Goal: Information Seeking & Learning: Learn about a topic

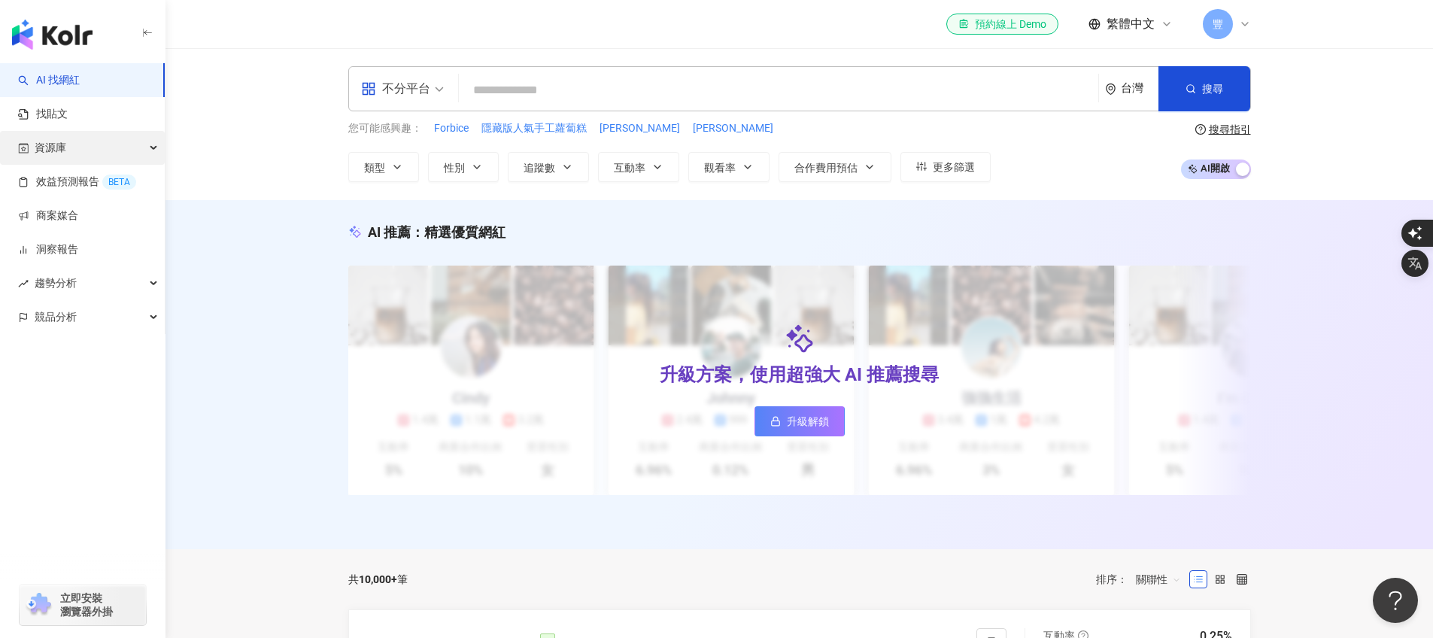
click at [74, 148] on div "資源庫" at bounding box center [82, 148] width 165 height 34
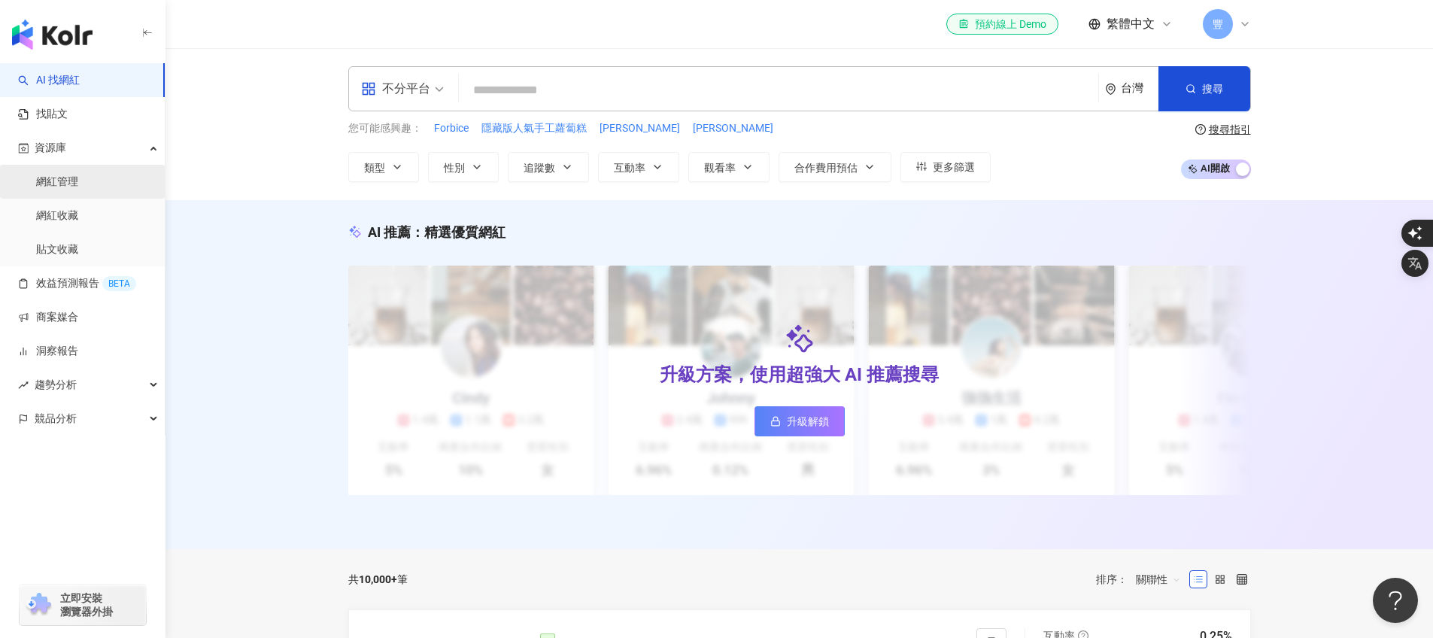
click at [75, 187] on link "網紅管理" at bounding box center [57, 181] width 42 height 15
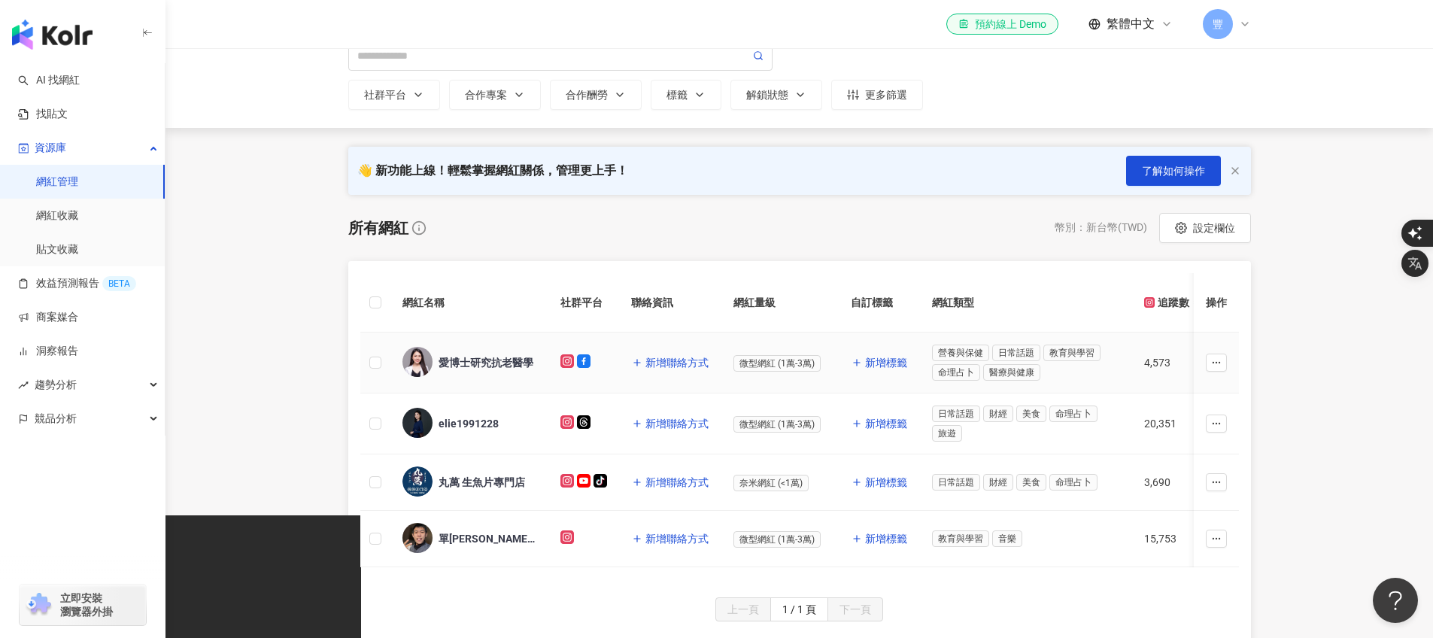
scroll to position [187, 0]
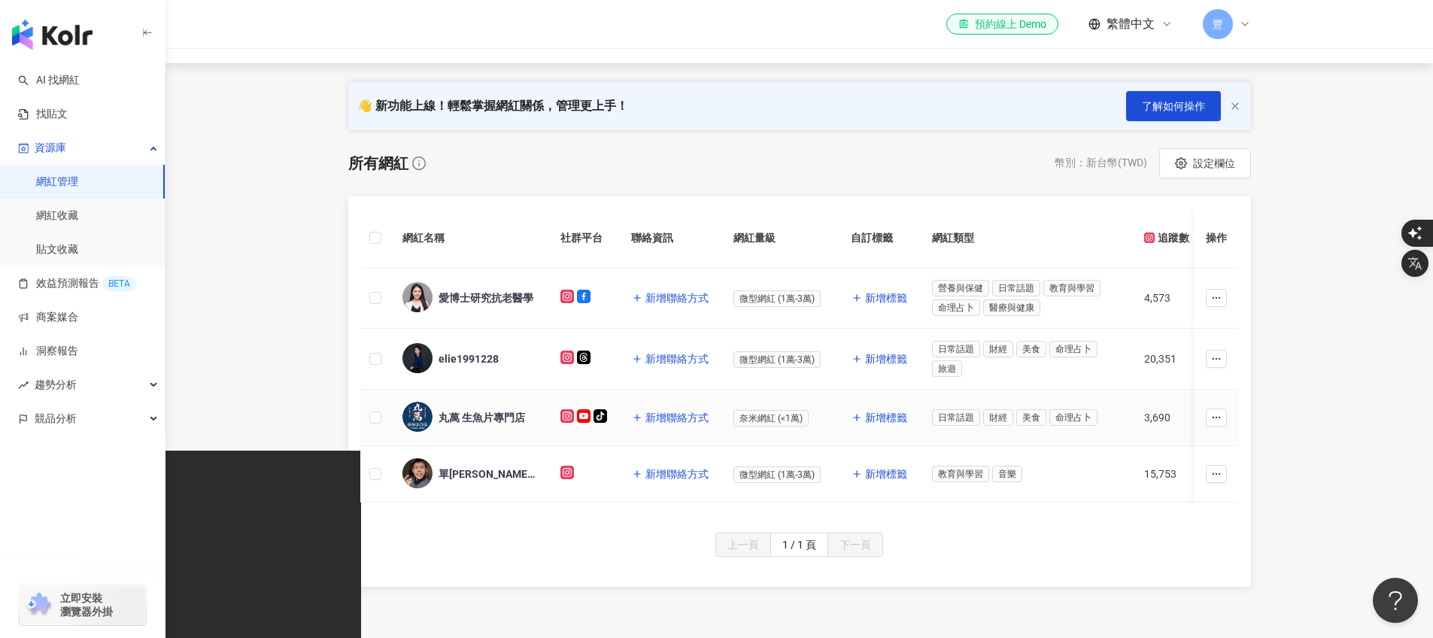
click at [469, 420] on div "丸萬 生魚片專門店" at bounding box center [481, 417] width 86 height 15
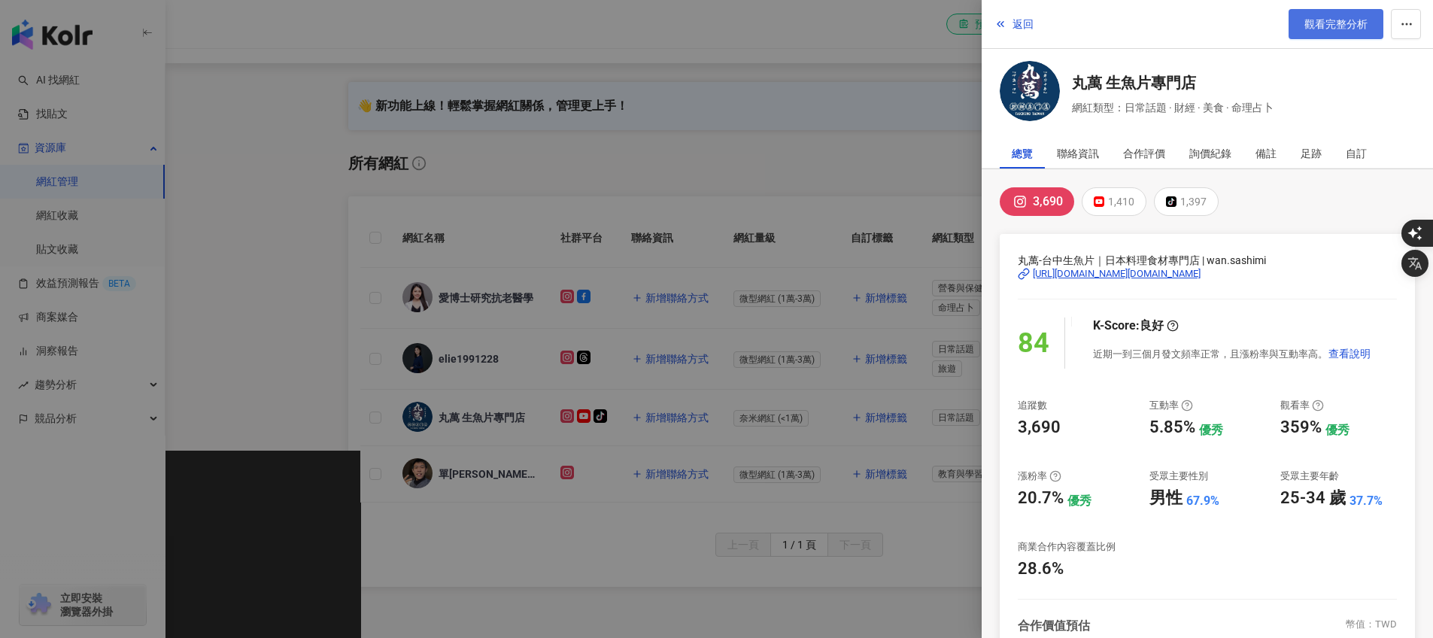
click at [1330, 35] on link "觀看完整分析" at bounding box center [1335, 24] width 95 height 30
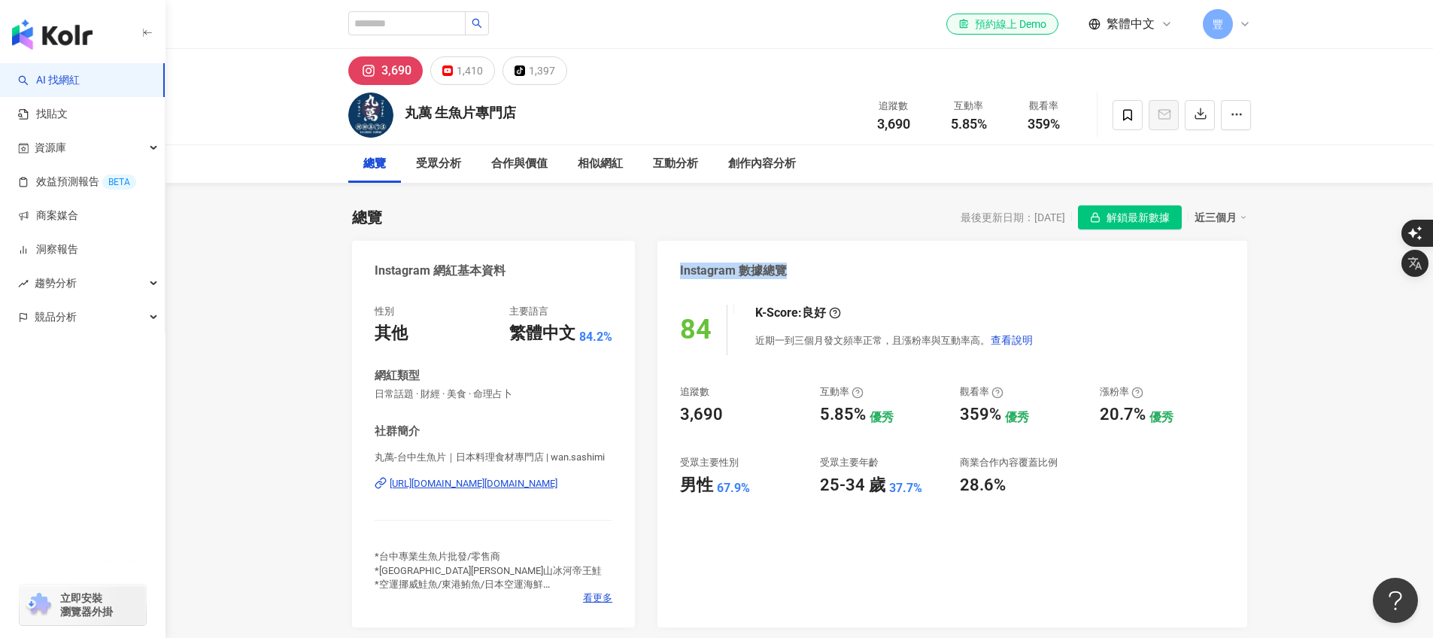
drag, startPoint x: 678, startPoint y: 267, endPoint x: 829, endPoint y: 269, distance: 151.2
click at [829, 269] on div "Instagram 數據總覽" at bounding box center [951, 265] width 589 height 49
copy div "Instagram 數據總覽"
drag, startPoint x: 811, startPoint y: 389, endPoint x: 676, endPoint y: 390, distance: 135.4
click at [899, 419] on div "追蹤數 3,690 互動率 5.85% 優秀 觀看率 359% 優秀 漲粉率 20.7% 優秀 受眾主要性別 男性 67.9% 受眾主要年齡 25-34 歲 …" at bounding box center [952, 440] width 544 height 111
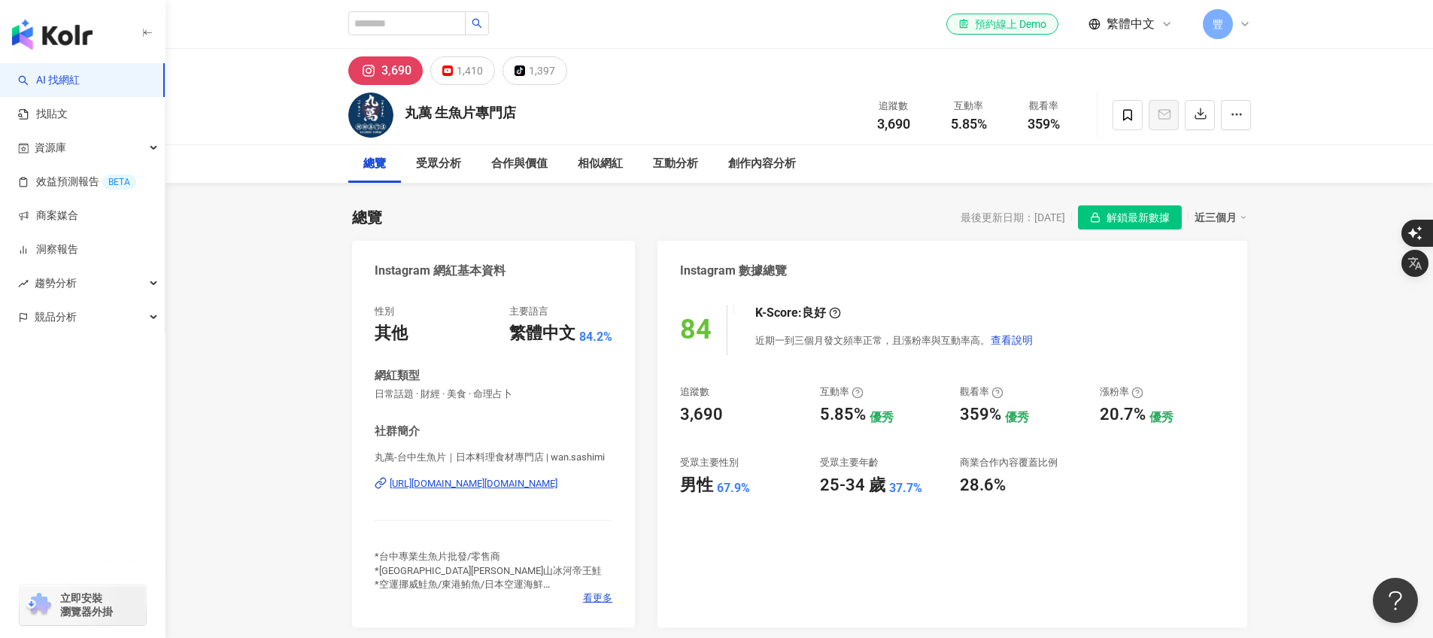
click at [684, 374] on div "84 K-Score : 良好 近期一到三個月發文頻率正常，且漲粉率與互動率高。 查看說明 追蹤數 3,690 互動率 5.85% 優秀 觀看率 359% 優…" at bounding box center [951, 459] width 589 height 338
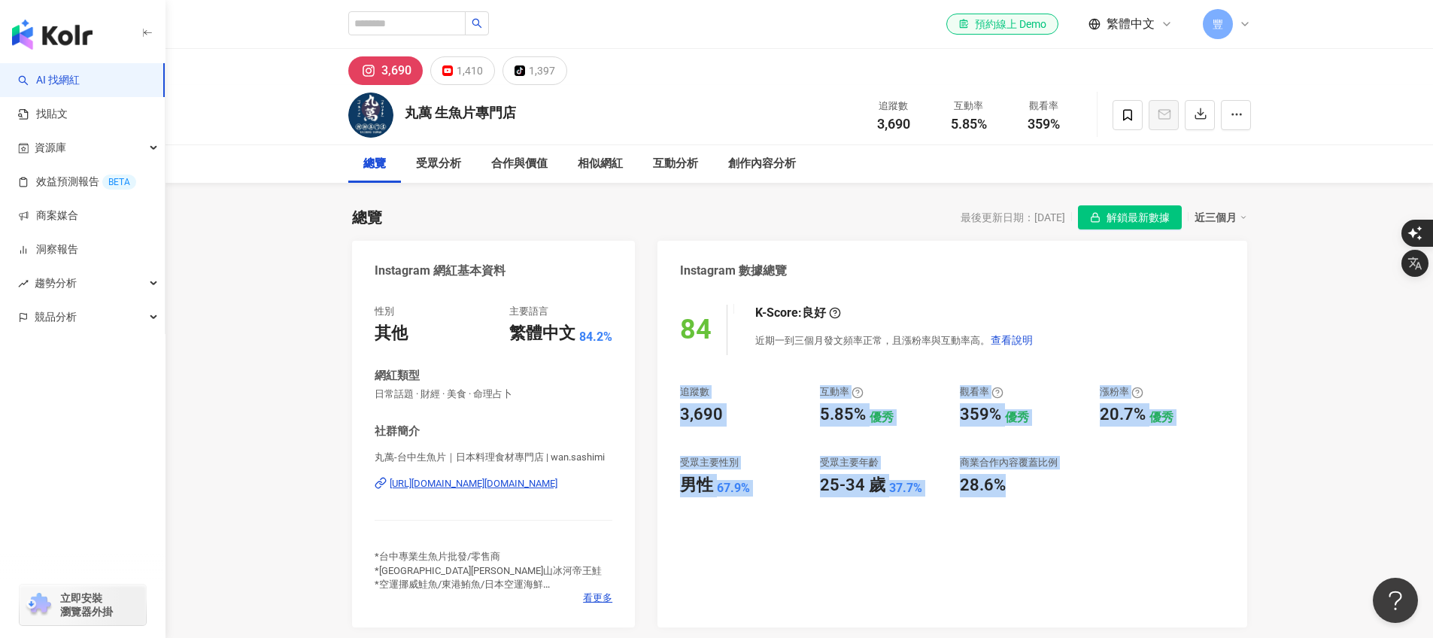
drag, startPoint x: 669, startPoint y: 369, endPoint x: 1036, endPoint y: 490, distance: 386.9
click at [1036, 490] on div "84 K-Score : 良好 近期一到三個月發文頻率正常，且漲粉率與互動率高。 查看說明 追蹤數 3,690 互動率 5.85% 優秀 觀看率 359% 優…" at bounding box center [951, 459] width 589 height 338
copy div "追蹤數 3,690 互動率 5.85% 優秀 觀看率 359% 優秀 漲粉率 20.7% 優秀 受眾主要性別 男性 67.9% 受眾主要年齡 25-34 歲 …"
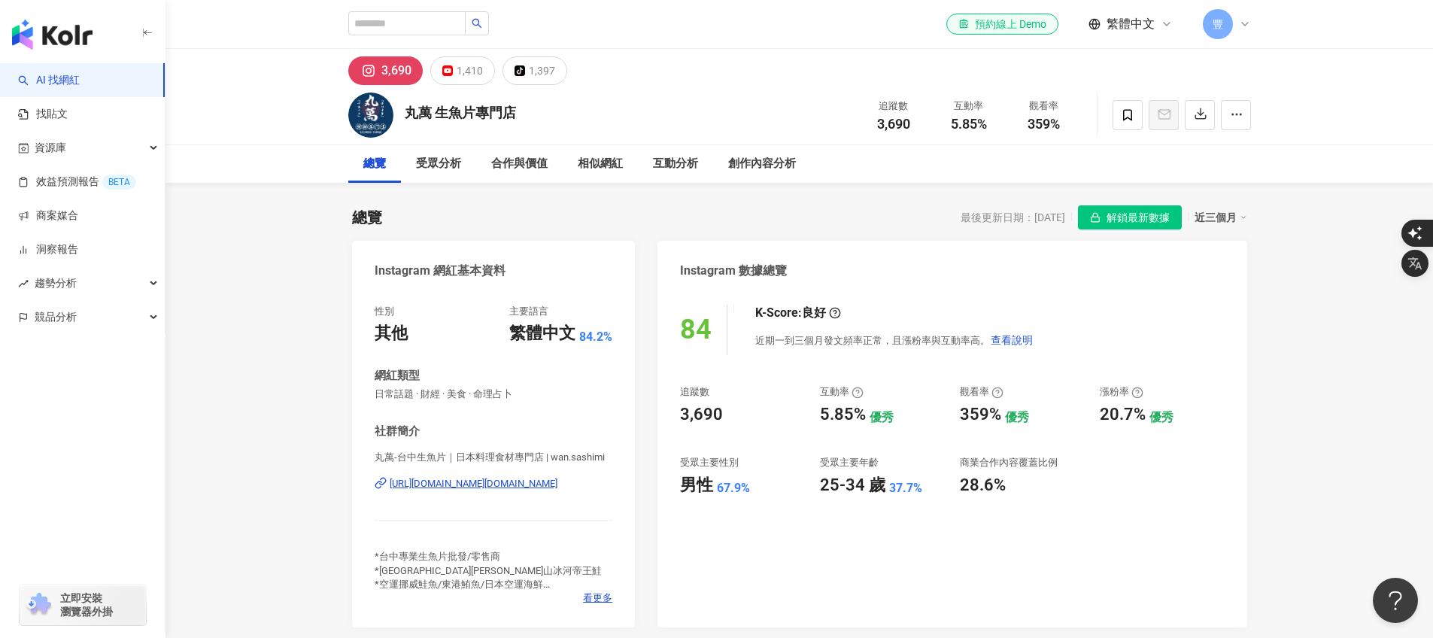
click at [1069, 286] on div "Instagram 數據總覽" at bounding box center [951, 265] width 589 height 49
click at [1007, 341] on span "查看說明" at bounding box center [1011, 340] width 42 height 12
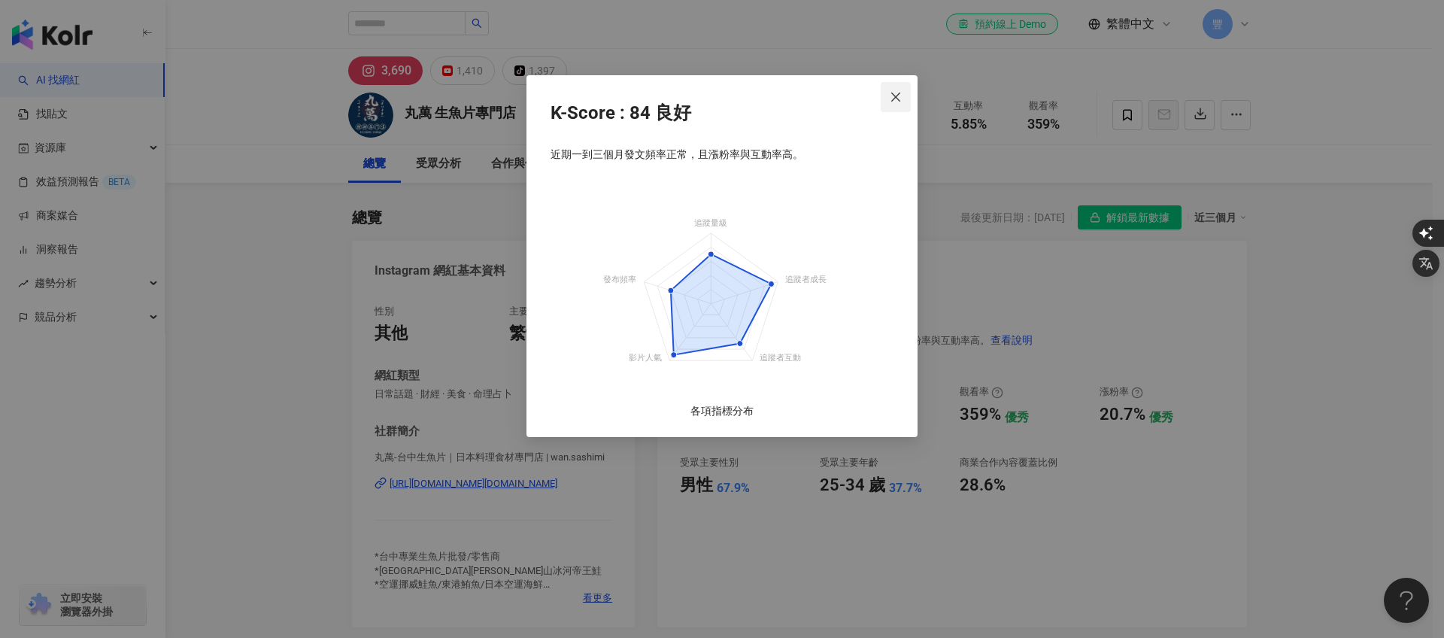
click at [900, 83] on button "Close" at bounding box center [896, 97] width 30 height 30
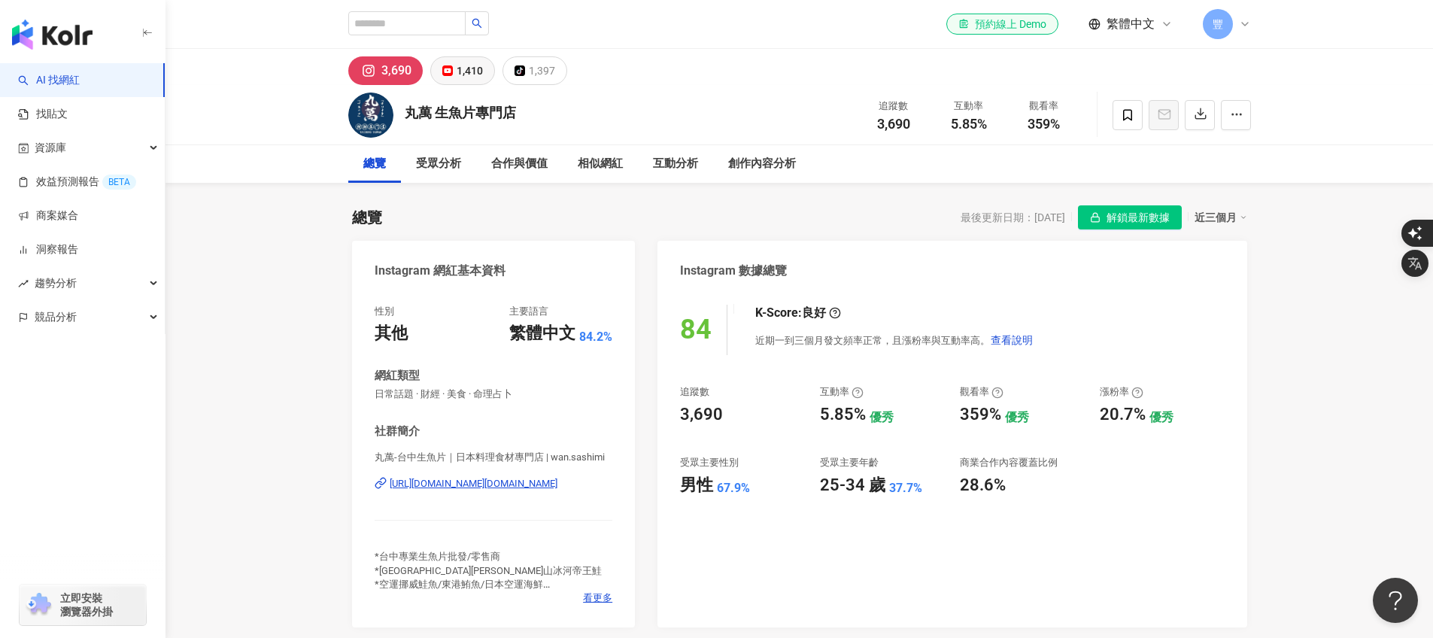
click at [450, 60] on button "1,410" at bounding box center [462, 70] width 65 height 29
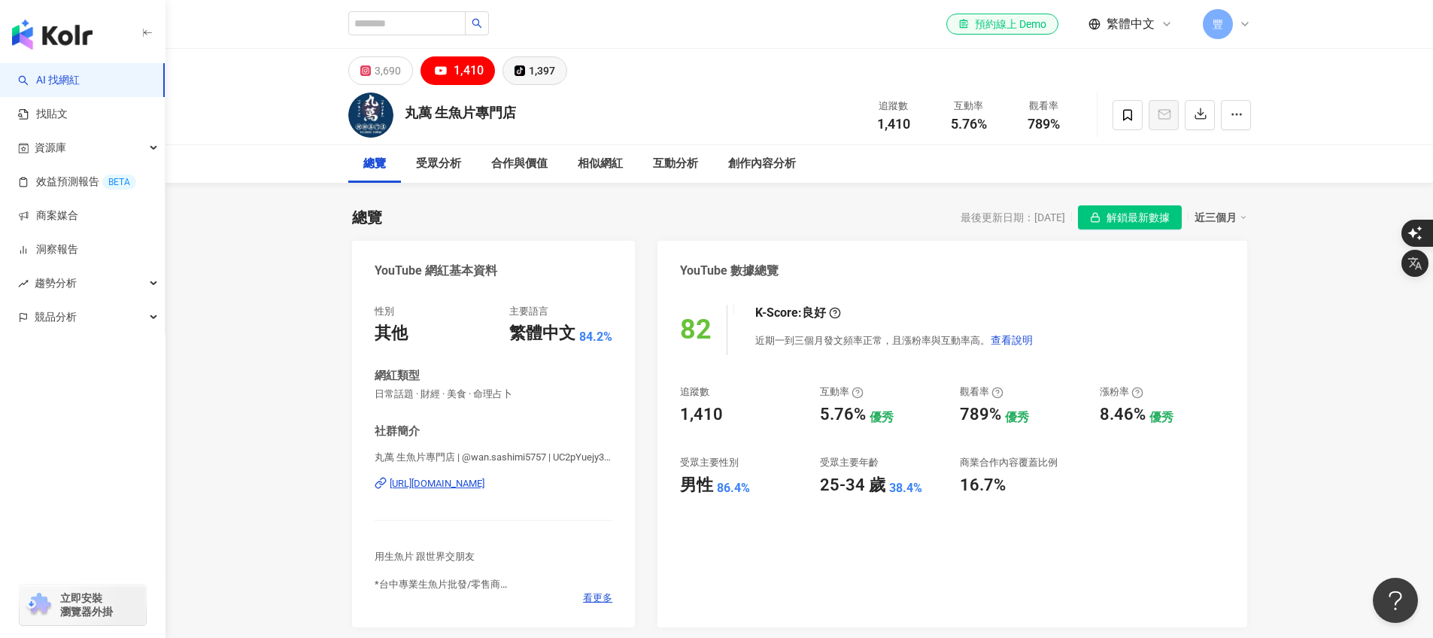
click at [541, 77] on div "1,397" at bounding box center [542, 70] width 26 height 21
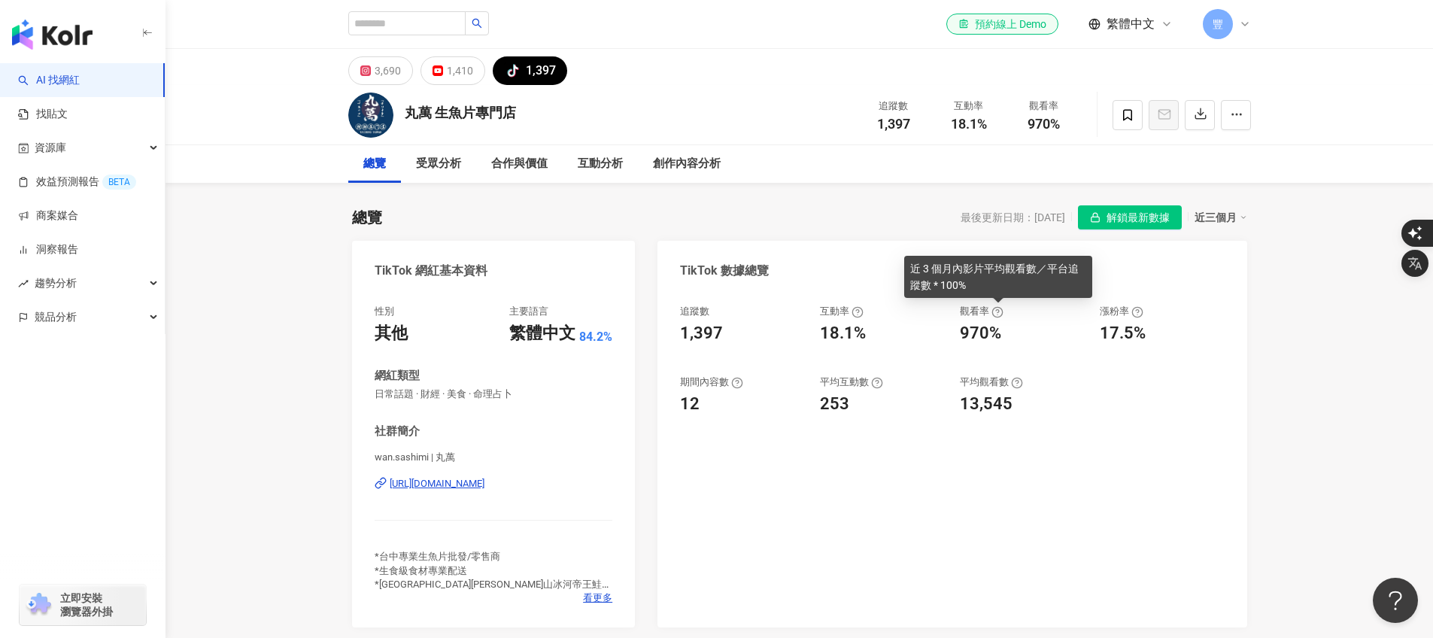
click at [998, 312] on icon at bounding box center [997, 312] width 12 height 12
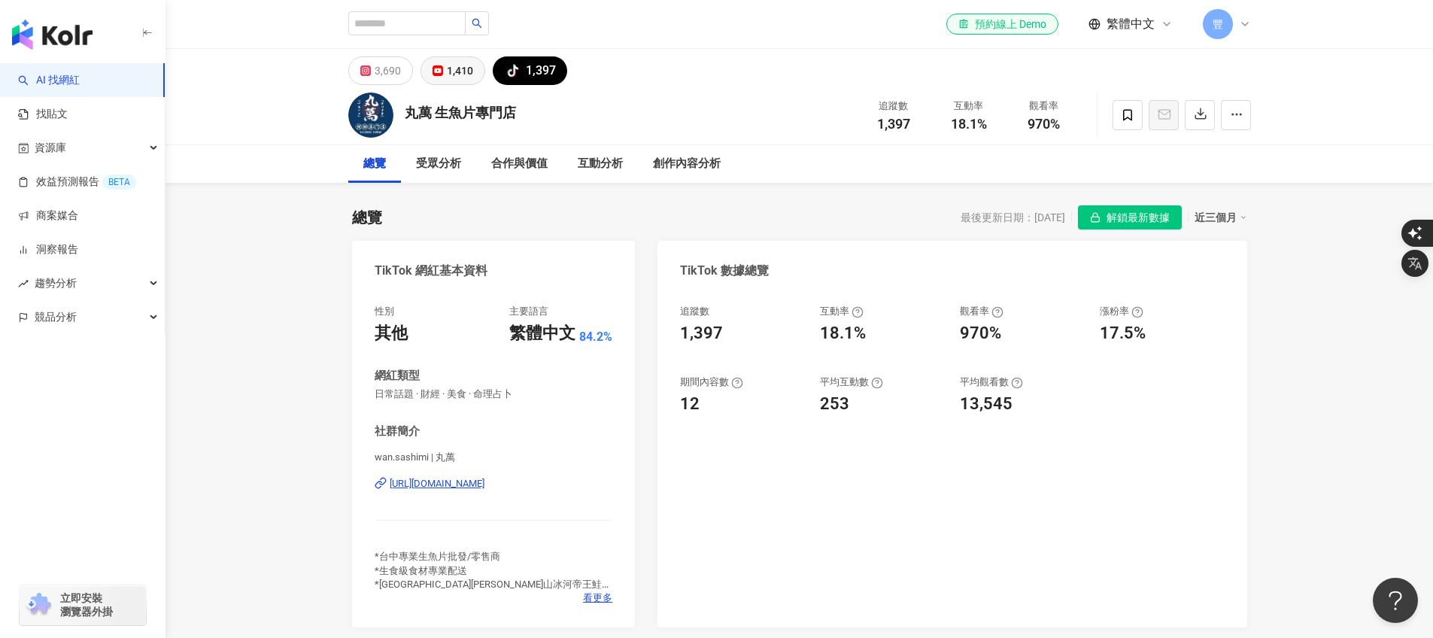
click at [479, 68] on button "1,410" at bounding box center [452, 70] width 65 height 29
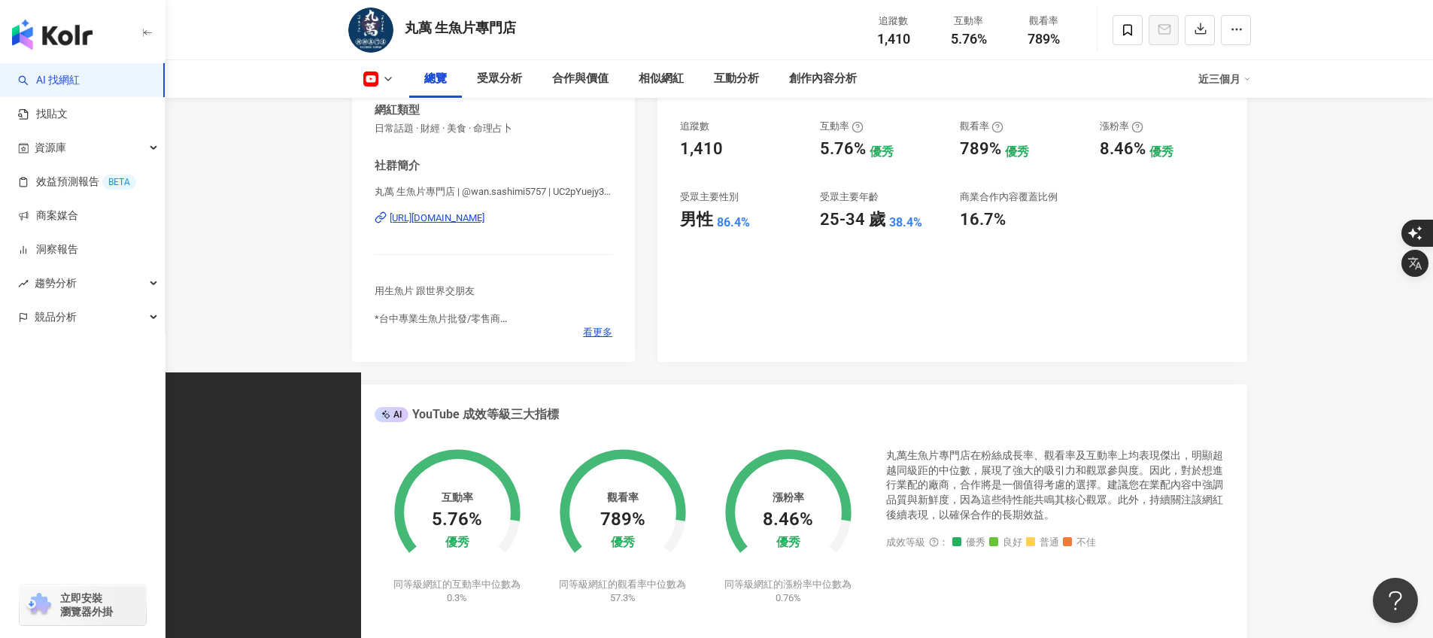
scroll to position [262, 0]
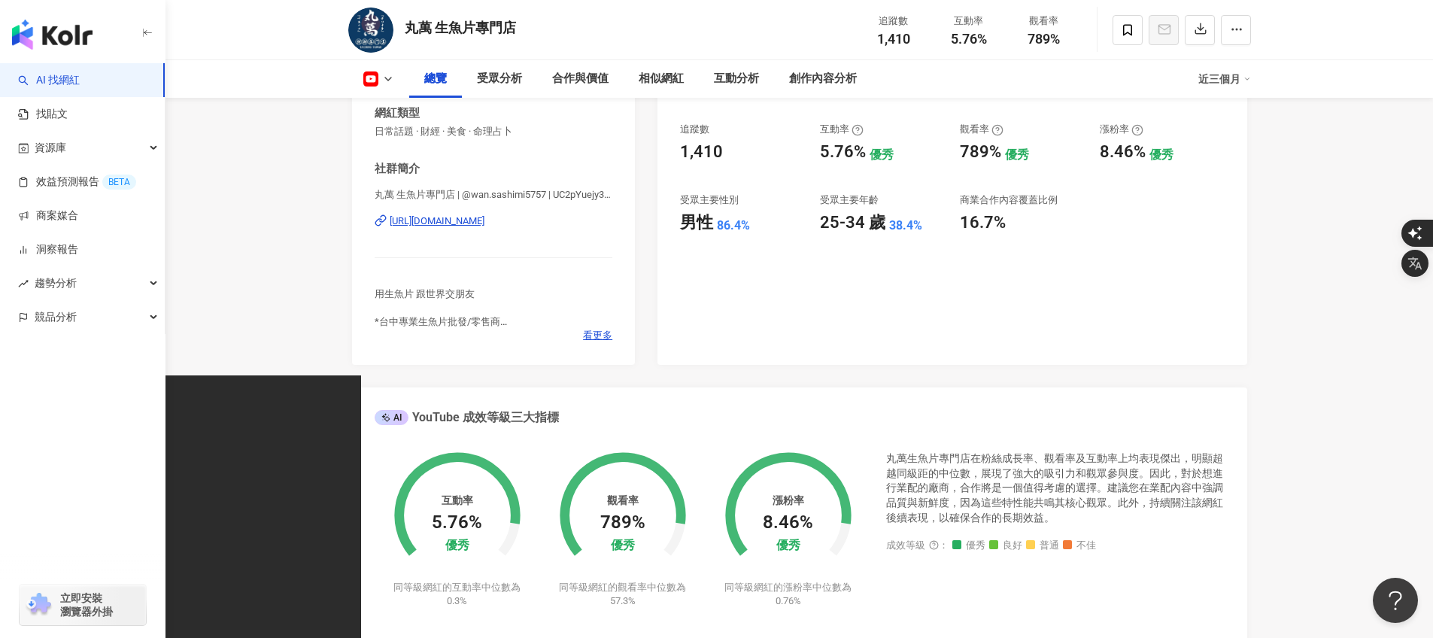
click at [385, 76] on icon at bounding box center [388, 79] width 12 height 12
click at [406, 100] on button "Instagram" at bounding box center [402, 106] width 90 height 21
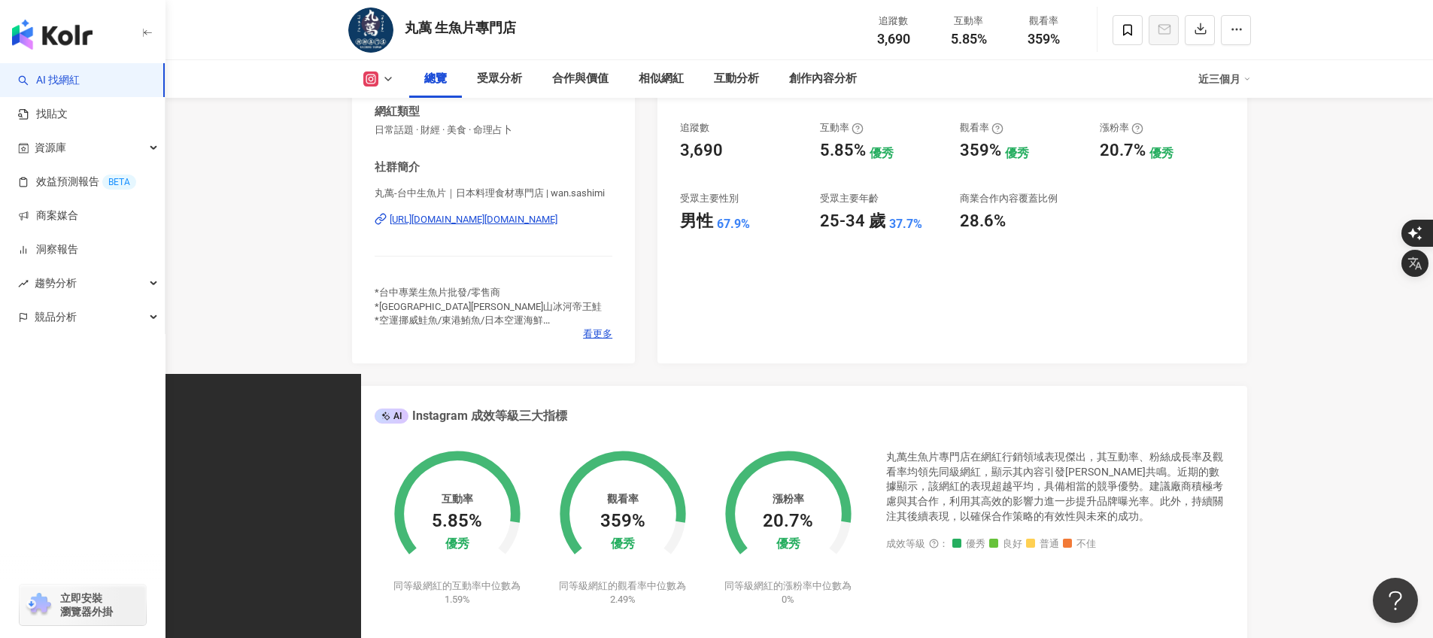
scroll to position [241, 0]
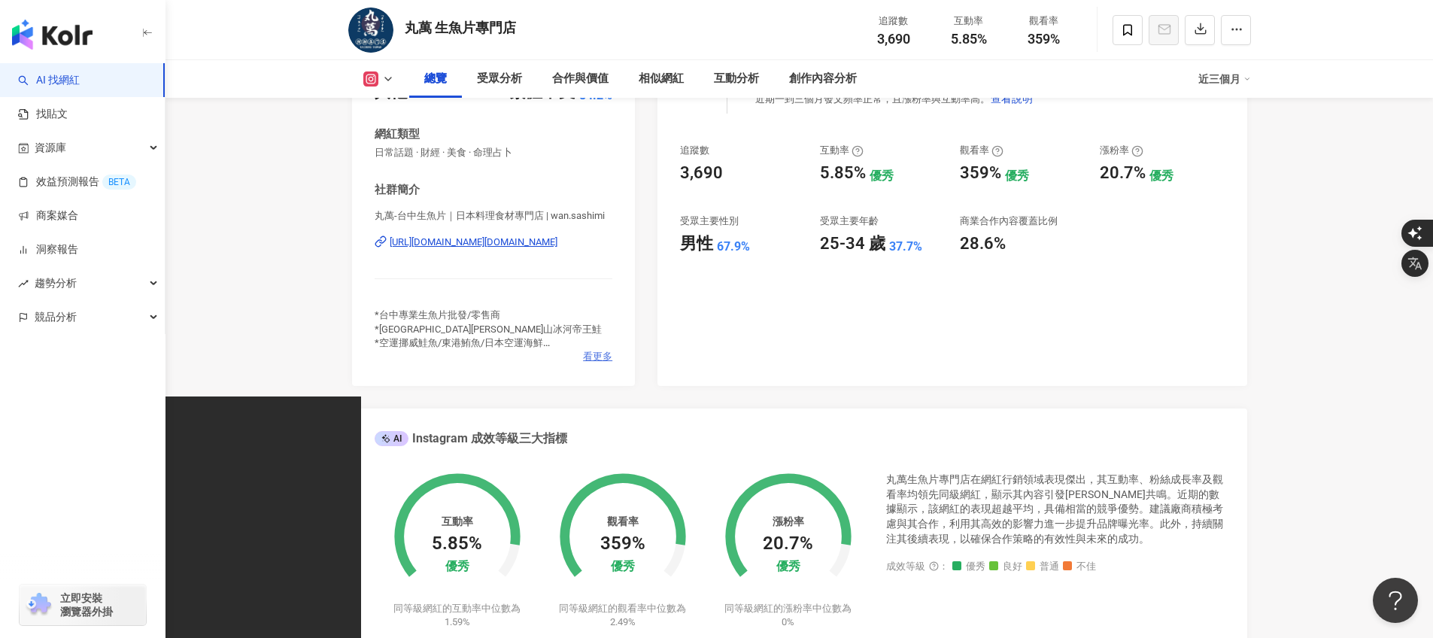
click at [597, 359] on span "看更多" at bounding box center [597, 357] width 29 height 14
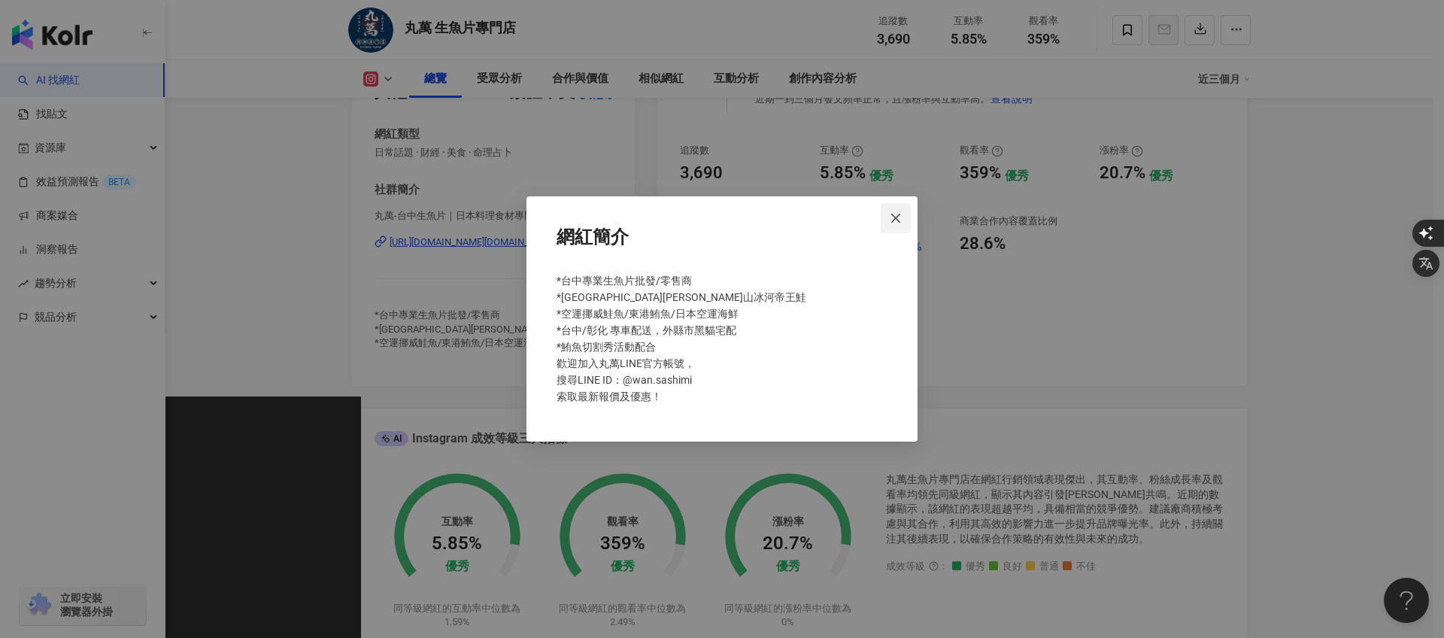
click at [901, 208] on button "Close" at bounding box center [896, 218] width 30 height 30
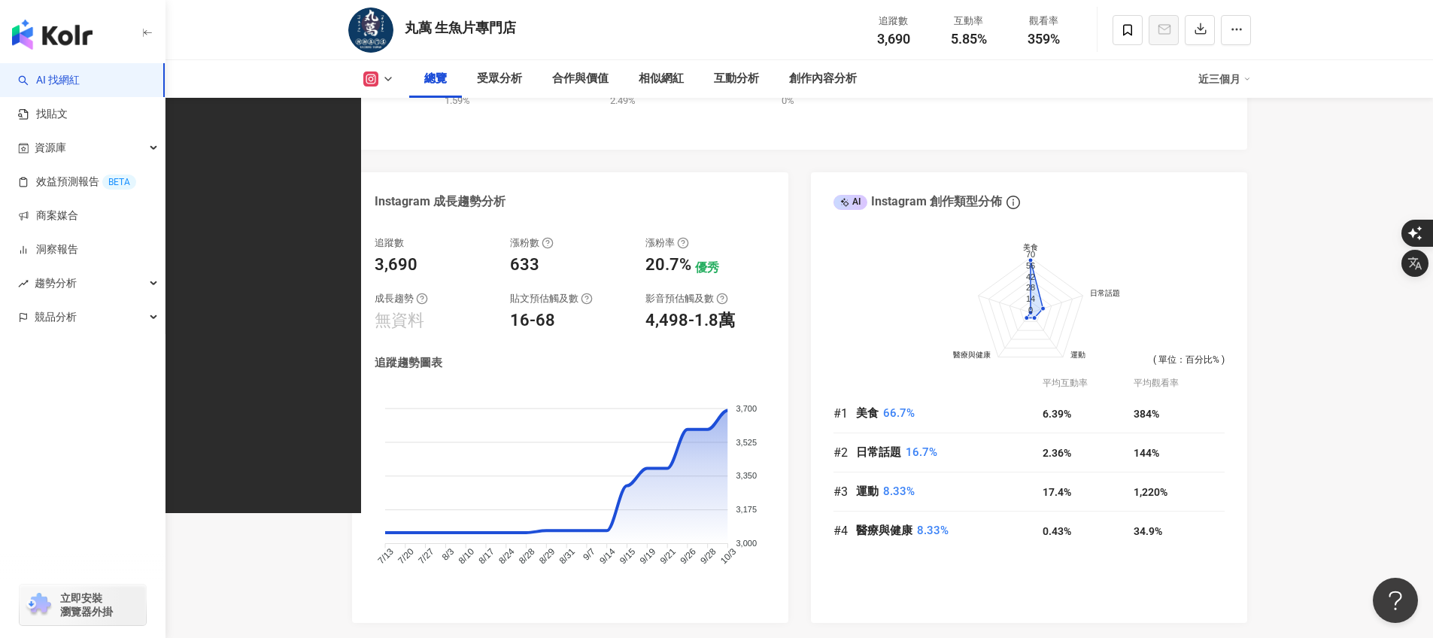
scroll to position [765, 0]
click at [854, 199] on div "AI" at bounding box center [850, 200] width 34 height 15
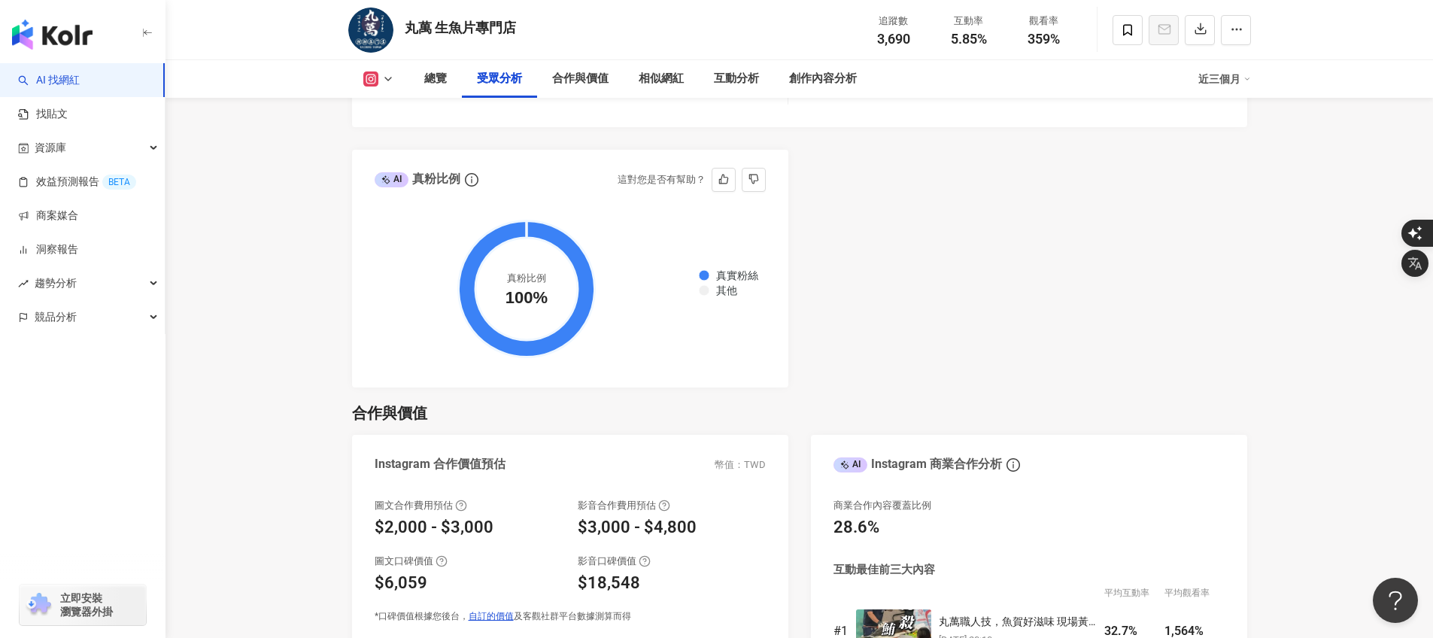
scroll to position [1746, 0]
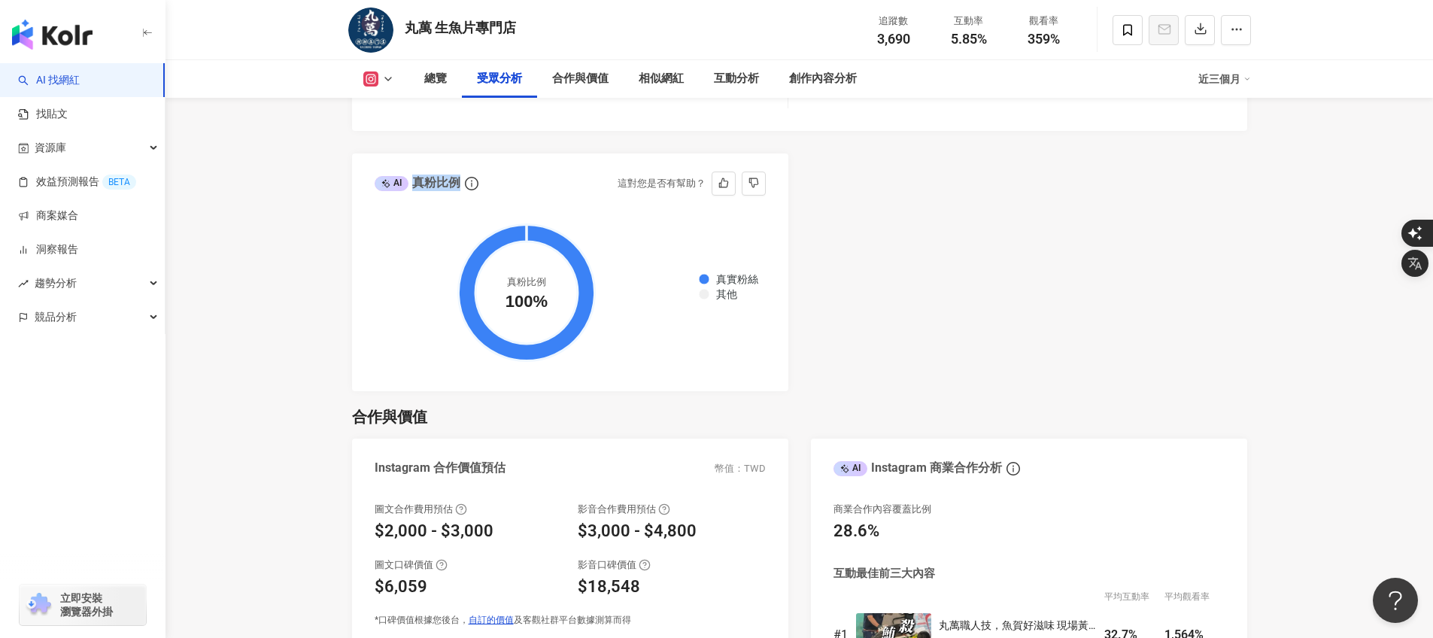
drag, startPoint x: 413, startPoint y: 181, endPoint x: 457, endPoint y: 185, distance: 44.5
click at [457, 185] on div "AI 真粉比例" at bounding box center [418, 182] width 86 height 17
copy div "真粉比例"
drag, startPoint x: 502, startPoint y: 297, endPoint x: 566, endPoint y: 298, distance: 63.2
click at [566, 298] on circle at bounding box center [526, 292] width 102 height 102
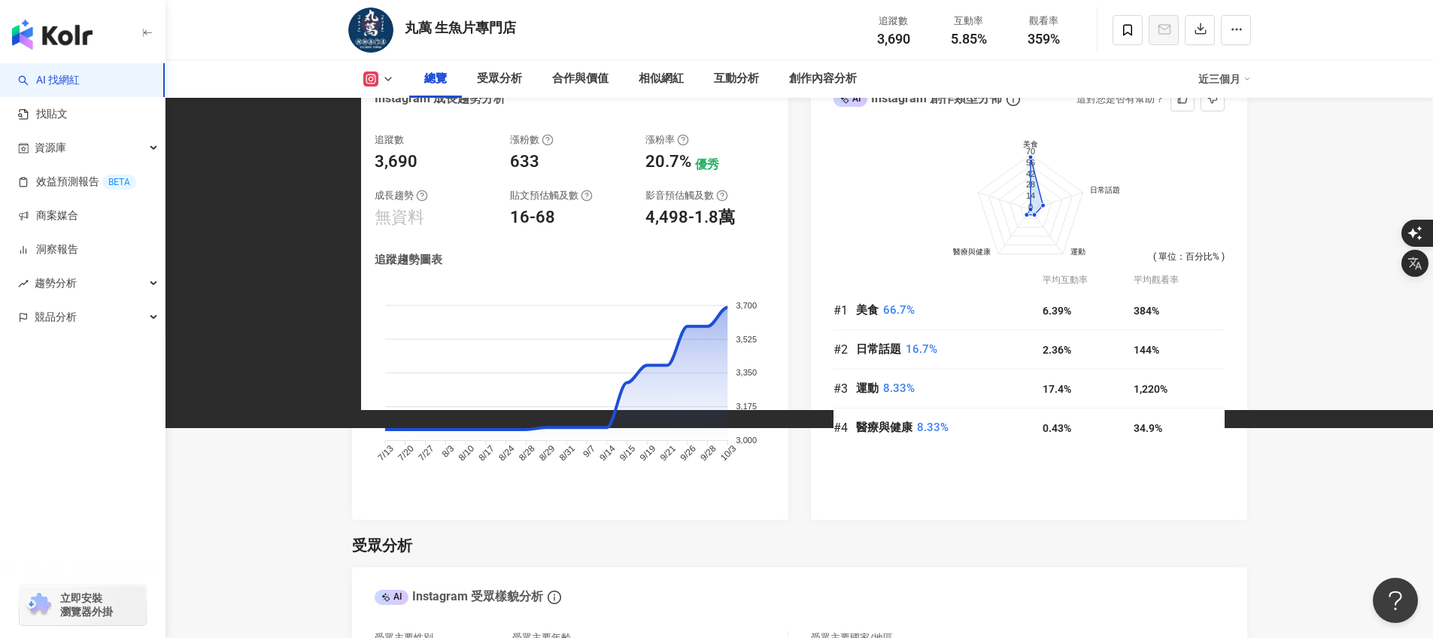
scroll to position [820, 0]
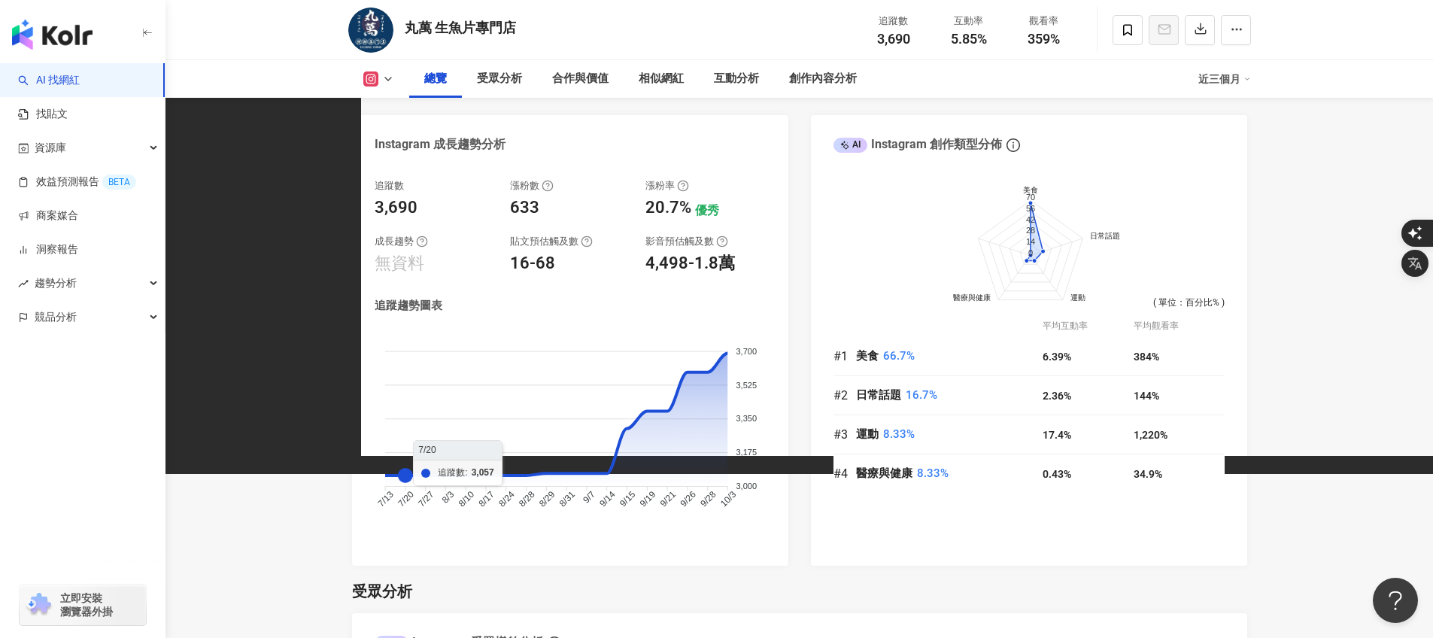
click at [405, 479] on foreignobject at bounding box center [570, 430] width 391 height 203
